Goal: Task Accomplishment & Management: Complete application form

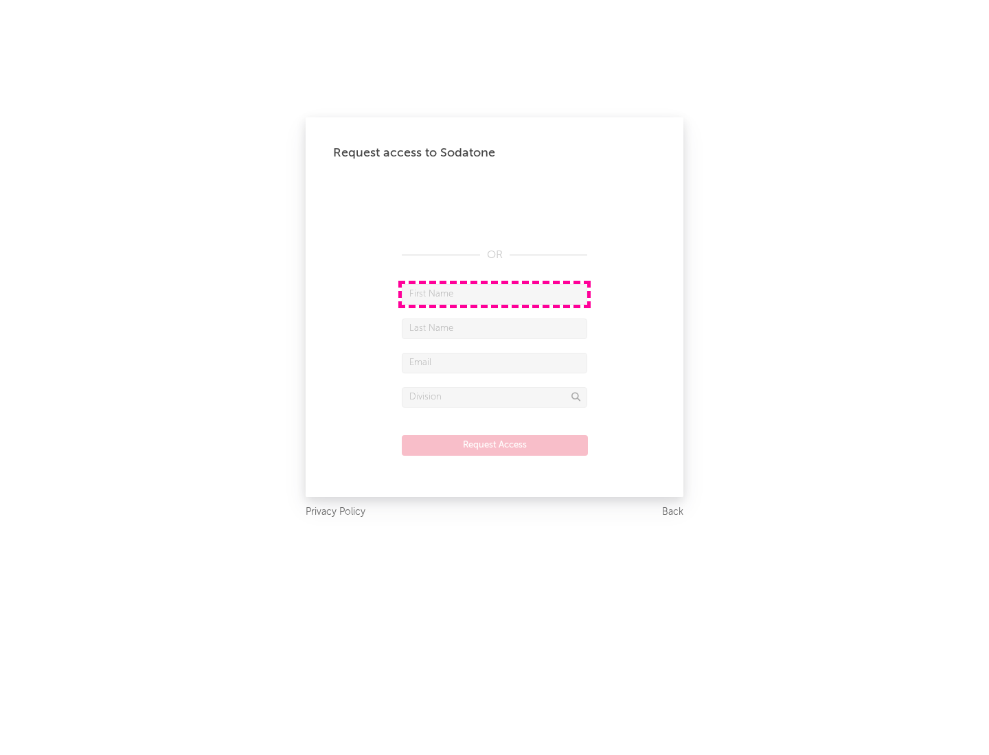
click at [494, 294] on input "text" at bounding box center [494, 294] width 185 height 21
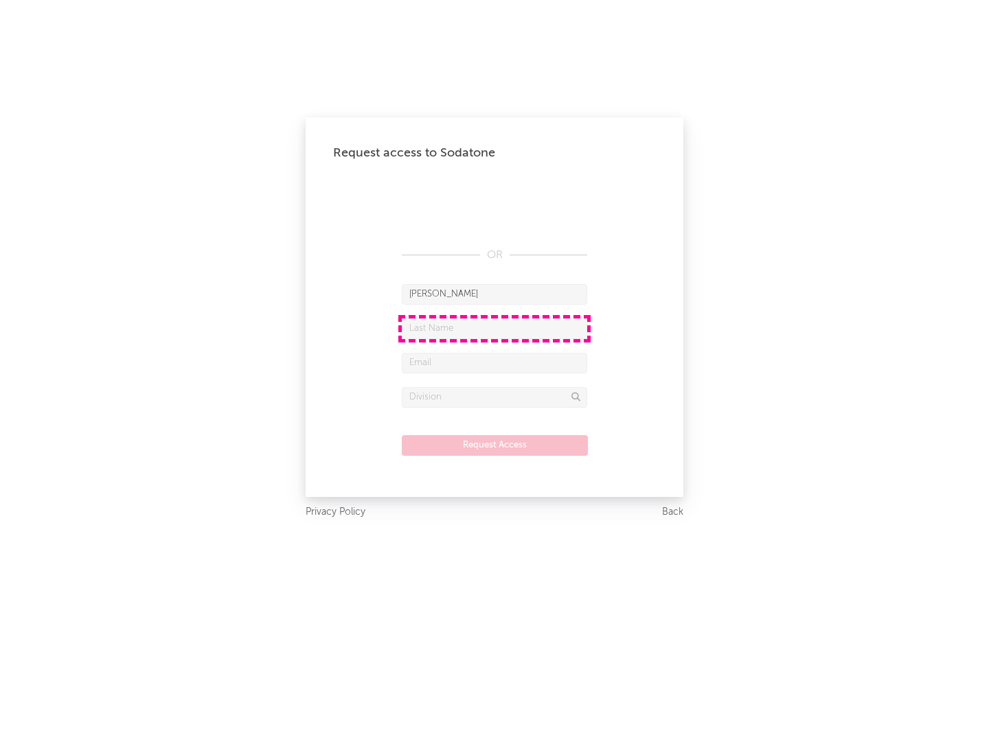
type input "[PERSON_NAME]"
click at [494, 328] on input "text" at bounding box center [494, 329] width 185 height 21
type input "[PERSON_NAME]"
click at [494, 363] on input "text" at bounding box center [494, 363] width 185 height 21
type input "[EMAIL_ADDRESS][DOMAIN_NAME]"
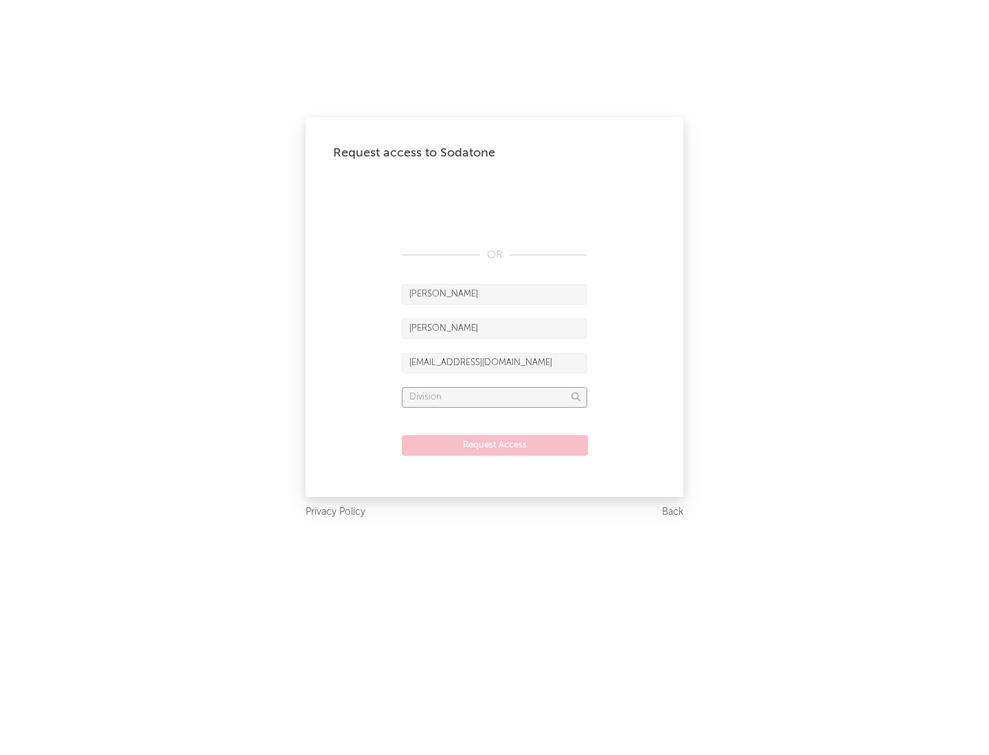
click at [494, 397] on input "text" at bounding box center [494, 397] width 185 height 21
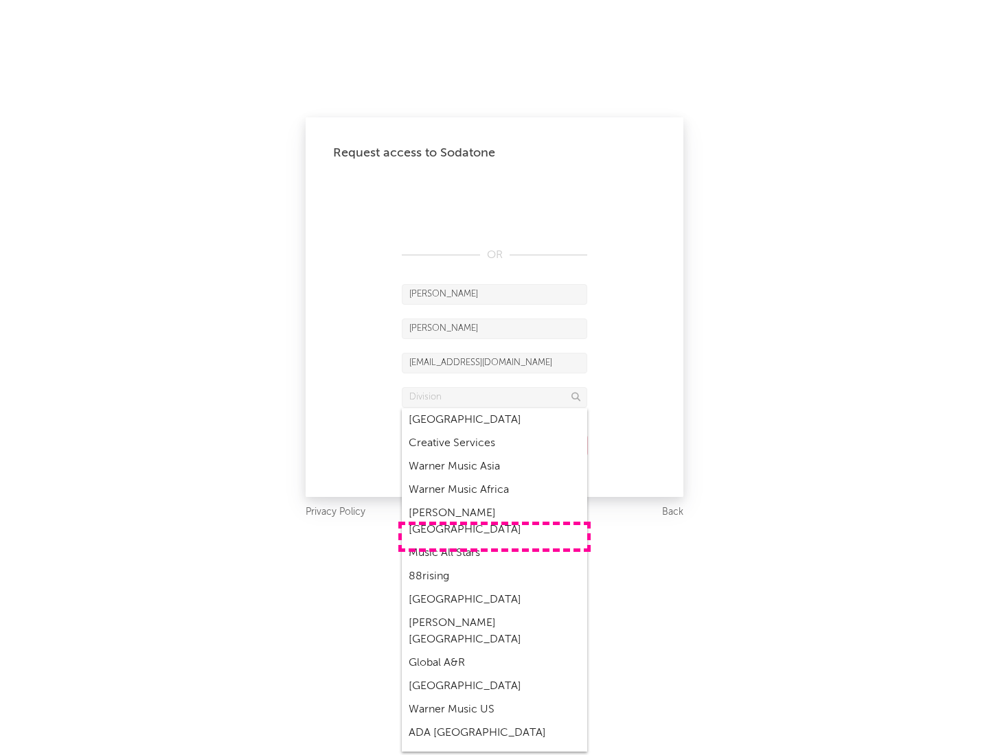
click at [494, 542] on div "Music All Stars" at bounding box center [494, 553] width 185 height 23
type input "Music All Stars"
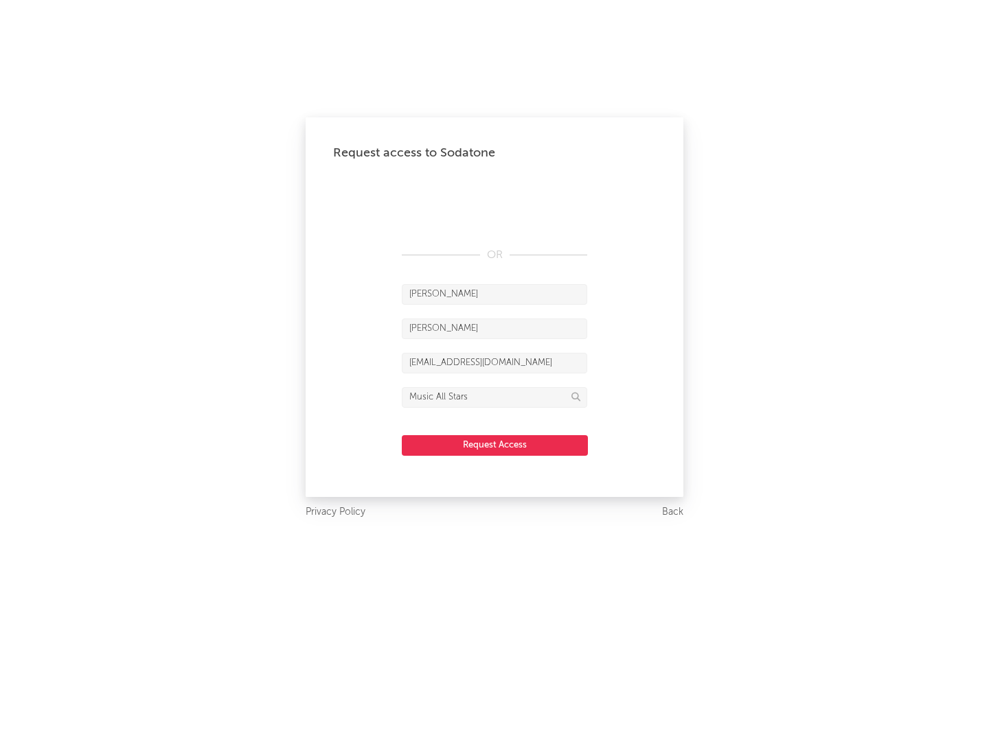
click at [494, 445] on button "Request Access" at bounding box center [495, 445] width 186 height 21
